Goal: Find specific page/section: Find specific page/section

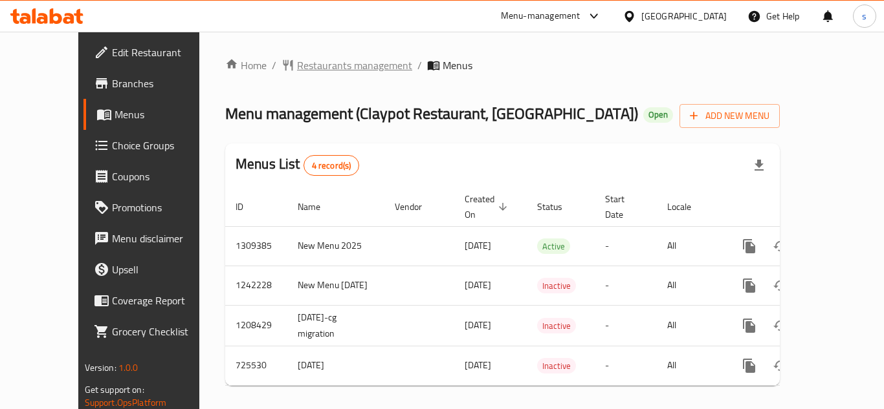
click at [297, 65] on span "Restaurants management" at bounding box center [354, 66] width 115 height 16
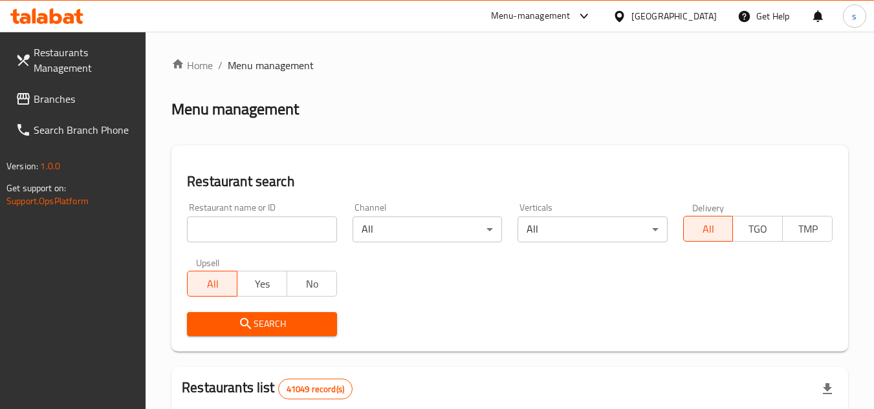
click at [246, 232] on input "search" at bounding box center [261, 230] width 149 height 26
paste input "645039"
type input "645039"
click button "Search" at bounding box center [261, 324] width 149 height 24
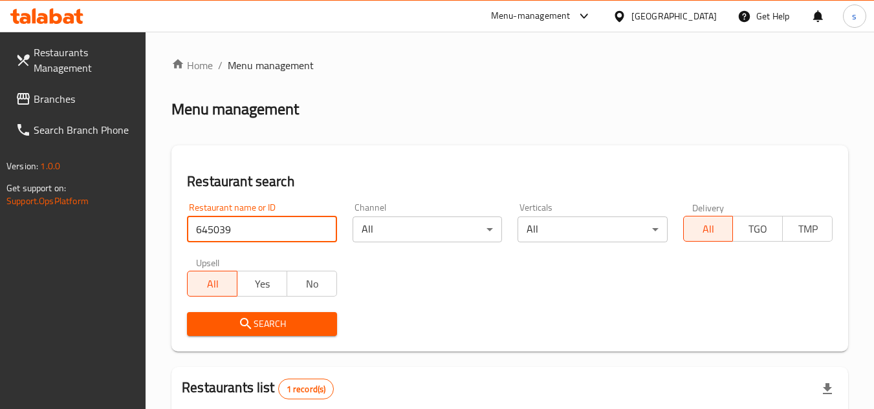
scroll to position [168, 0]
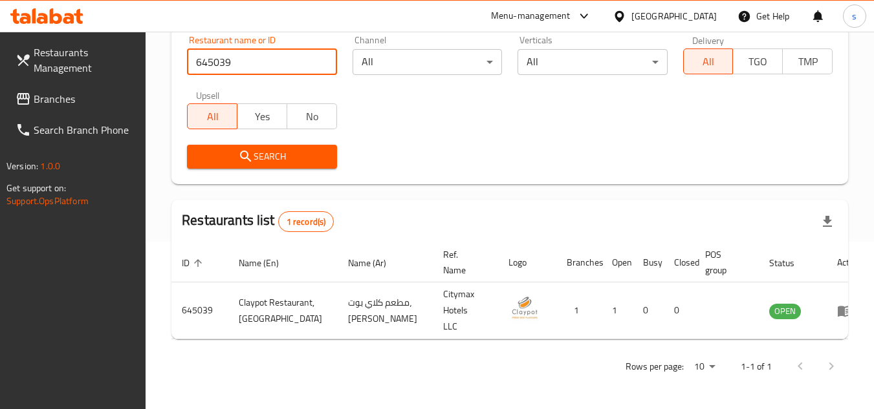
click at [650, 18] on div "[GEOGRAPHIC_DATA]" at bounding box center [673, 16] width 85 height 14
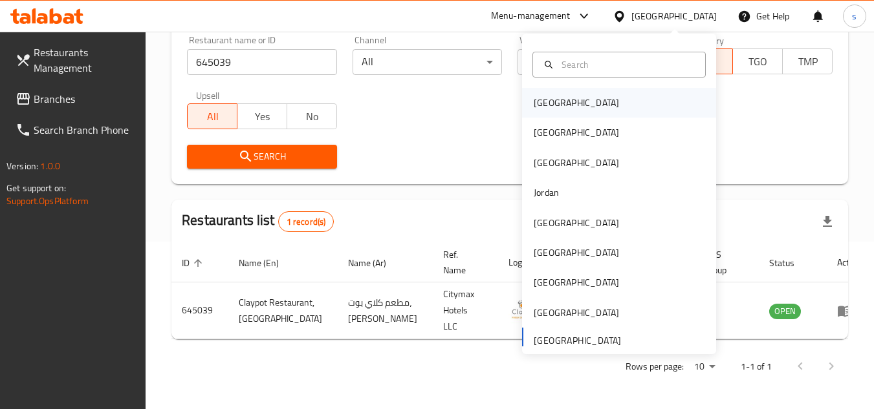
click at [538, 108] on div "[GEOGRAPHIC_DATA]" at bounding box center [576, 103] width 85 height 14
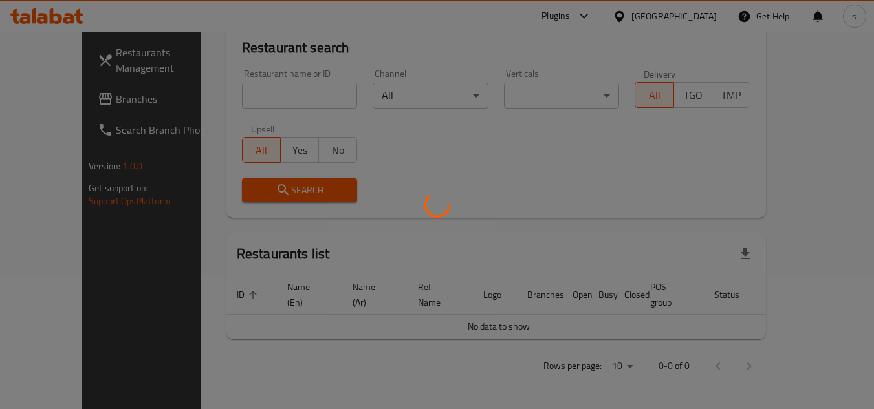
scroll to position [119, 0]
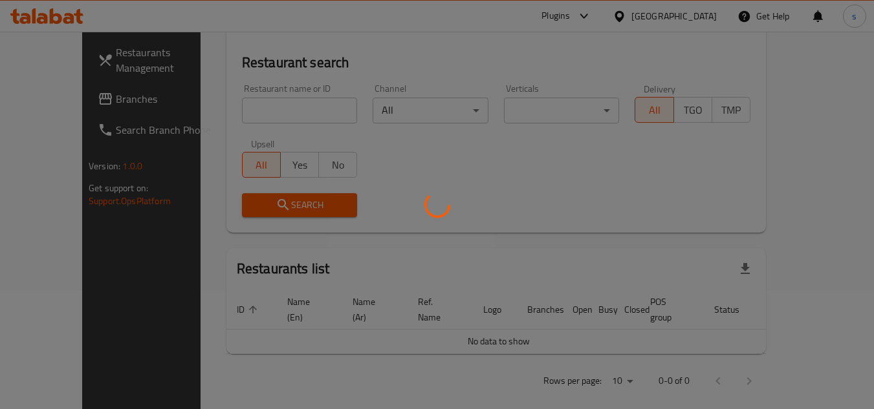
click at [695, 18] on div at bounding box center [437, 204] width 874 height 409
click at [714, 15] on div at bounding box center [437, 204] width 874 height 409
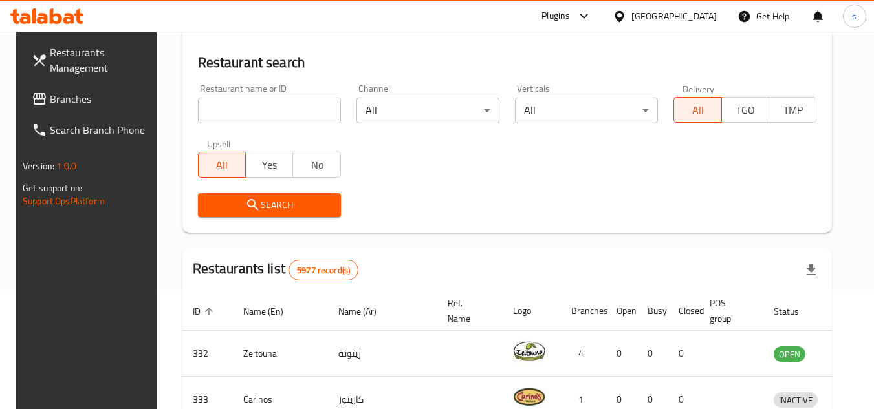
scroll to position [168, 0]
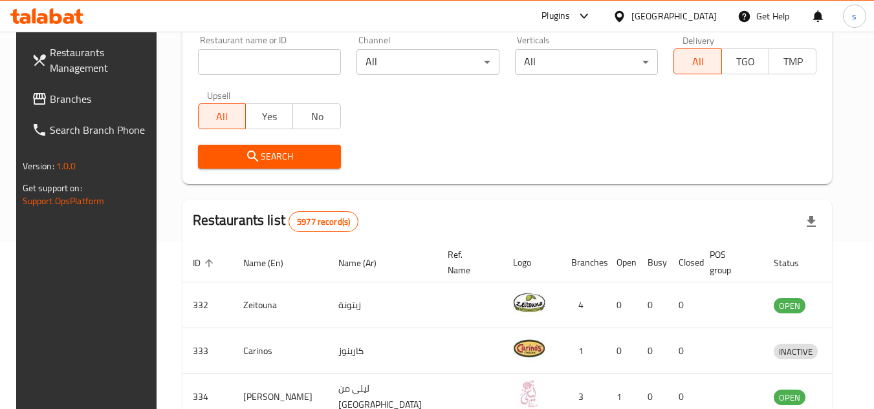
click at [703, 18] on div "[GEOGRAPHIC_DATA]" at bounding box center [673, 16] width 85 height 14
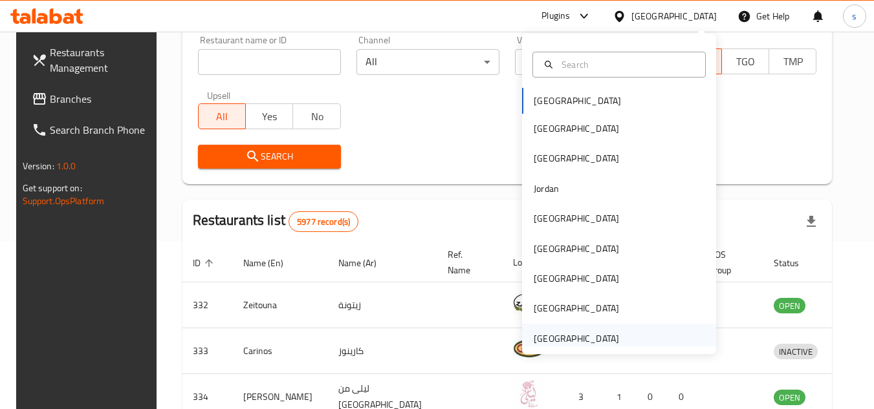
click at [555, 337] on div "[GEOGRAPHIC_DATA]" at bounding box center [576, 339] width 85 height 14
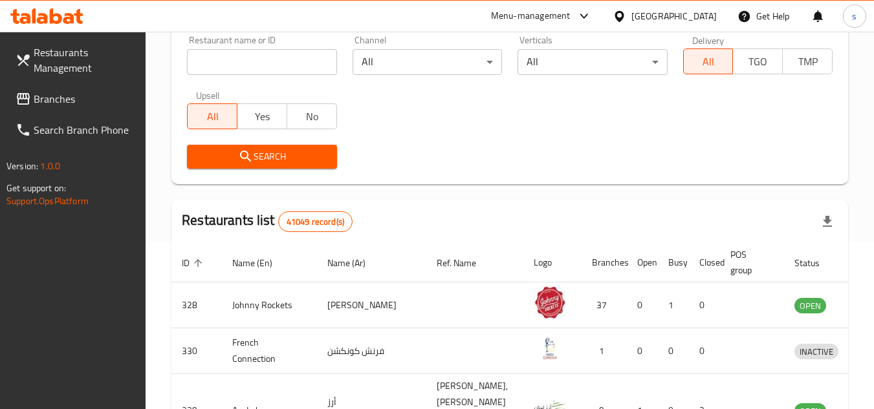
drag, startPoint x: 72, startPoint y: 101, endPoint x: 356, endPoint y: 36, distance: 291.9
click at [72, 101] on span "Branches" at bounding box center [85, 99] width 102 height 16
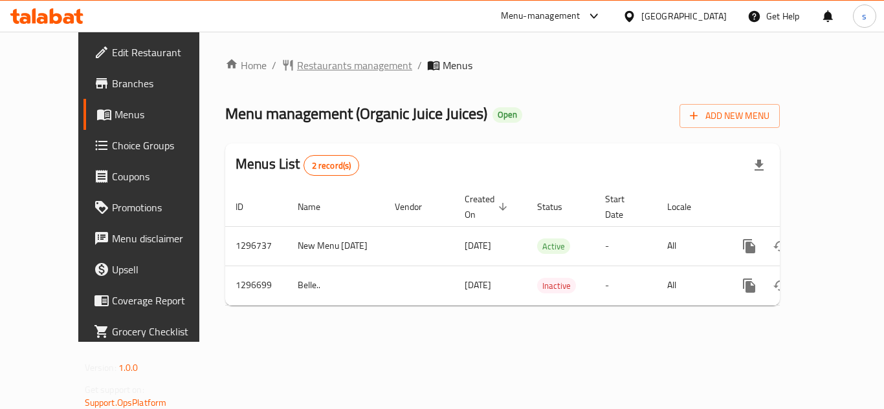
click at [297, 64] on span "Restaurants management" at bounding box center [354, 66] width 115 height 16
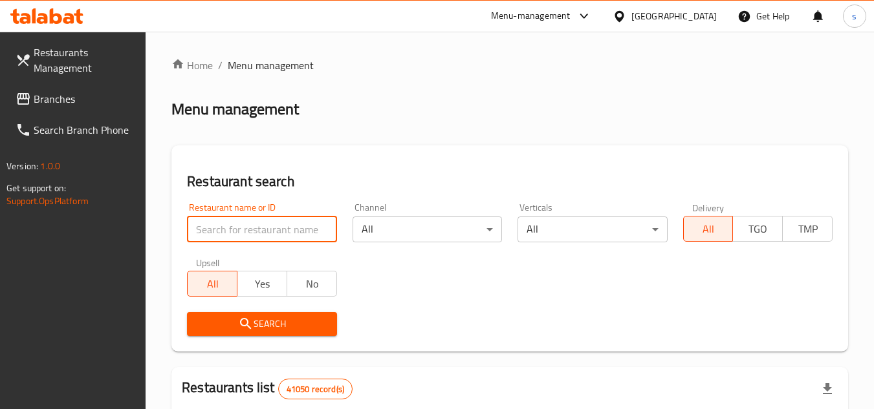
click at [279, 227] on input "search" at bounding box center [261, 230] width 149 height 26
paste input "700152"
type input "700152"
click button "Search" at bounding box center [261, 324] width 149 height 24
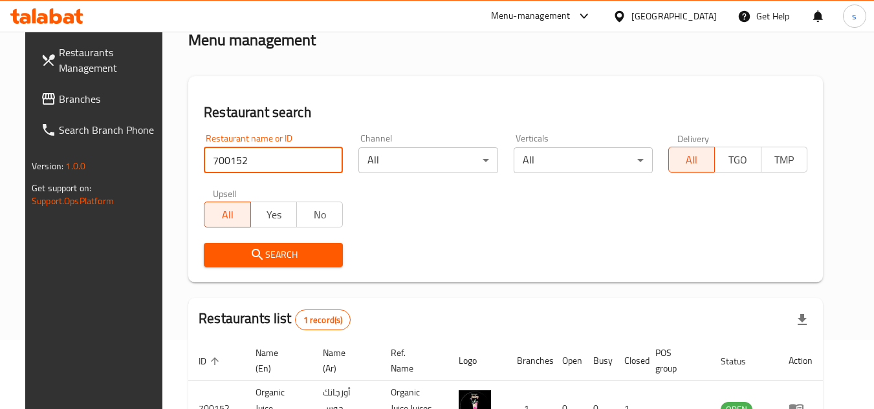
scroll to position [157, 0]
